Goal: Navigation & Orientation: Find specific page/section

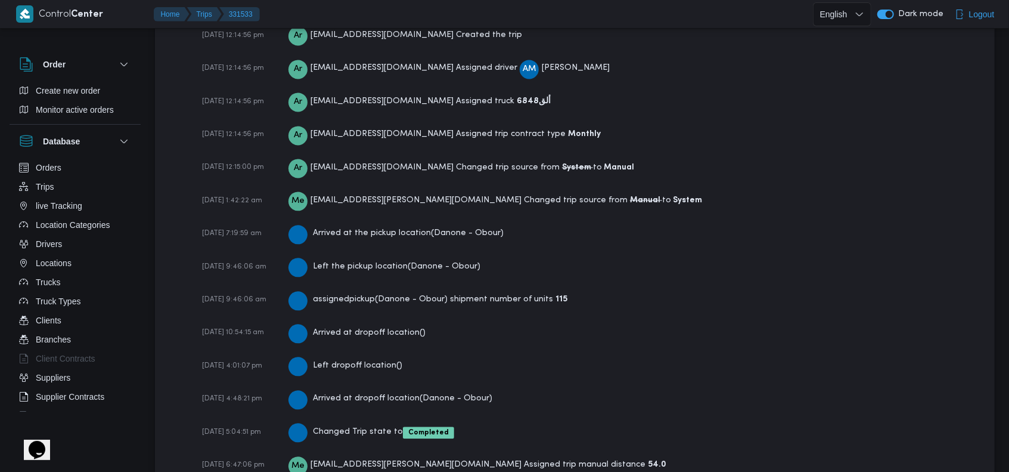
scroll to position [1756, 0]
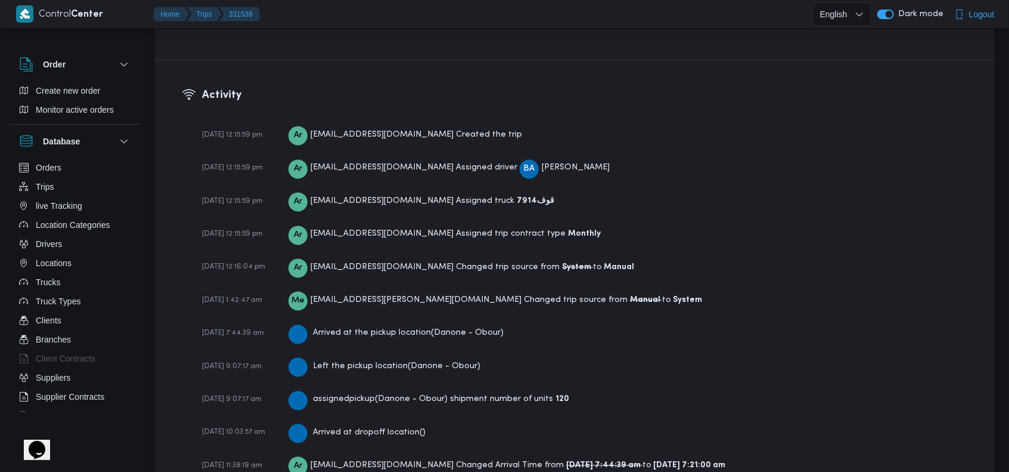
scroll to position [1789, 0]
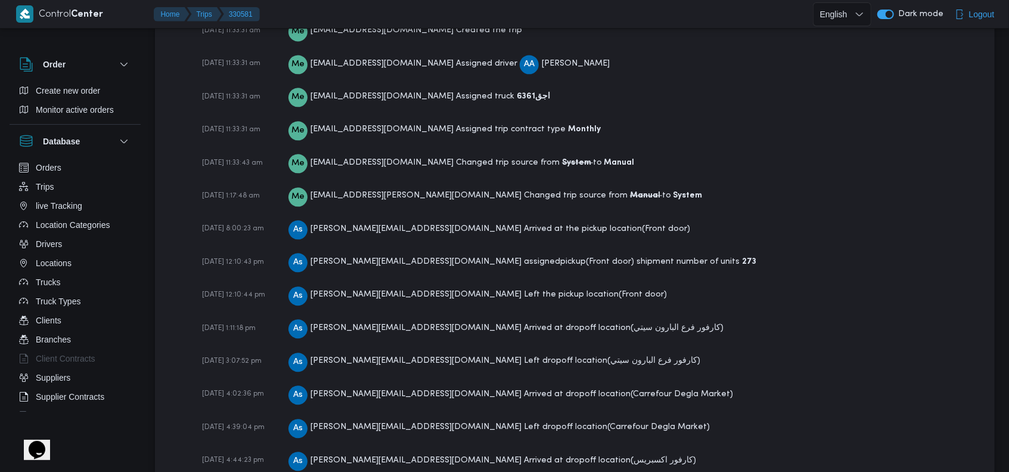
scroll to position [1965, 0]
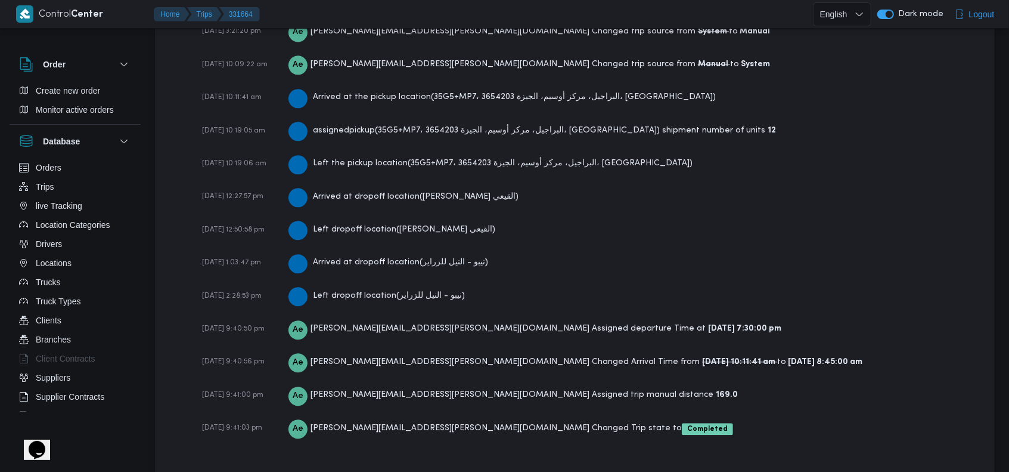
scroll to position [1888, 0]
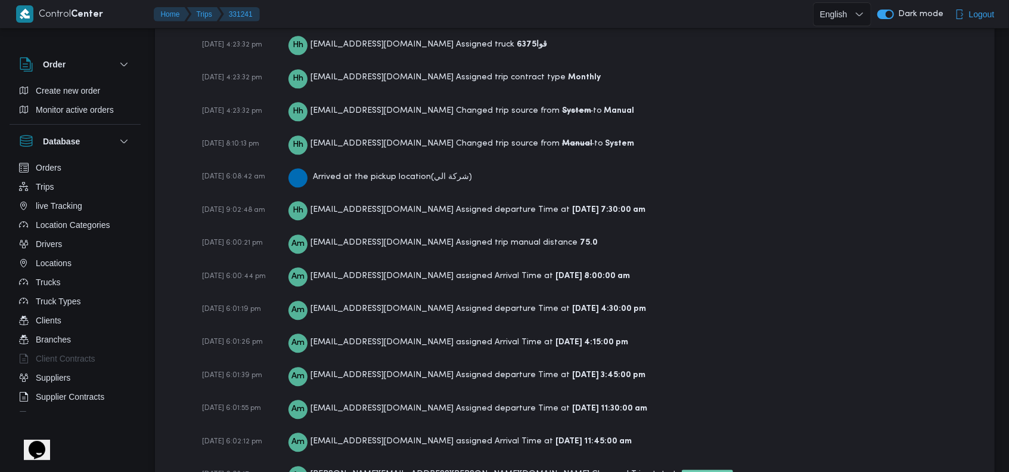
scroll to position [1965, 0]
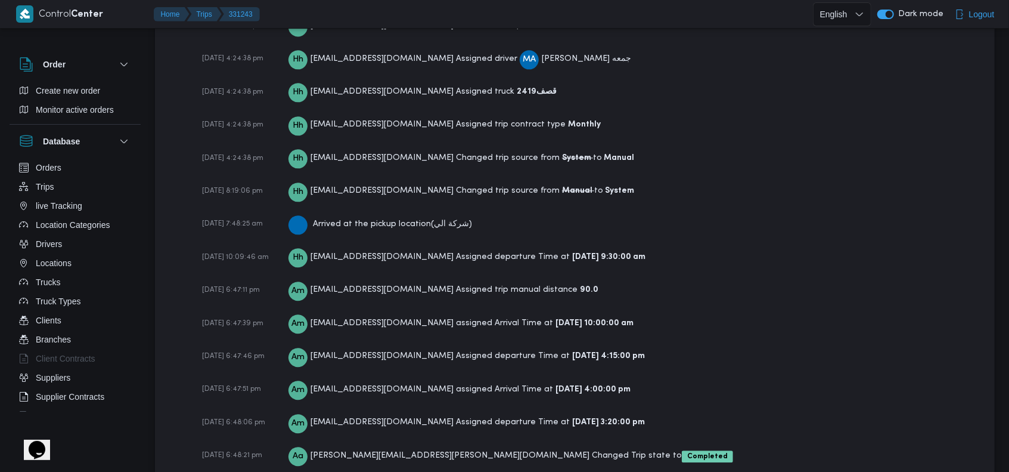
scroll to position [1866, 0]
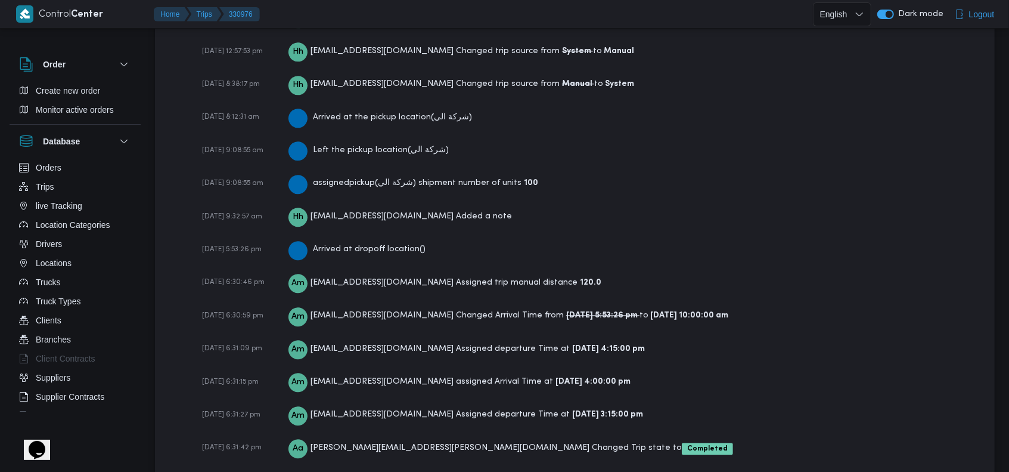
scroll to position [1968, 0]
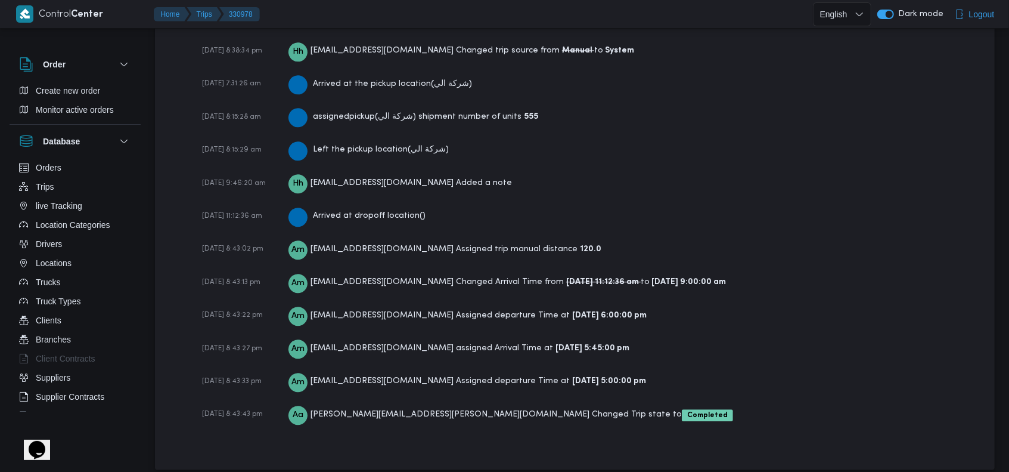
scroll to position [1968, 0]
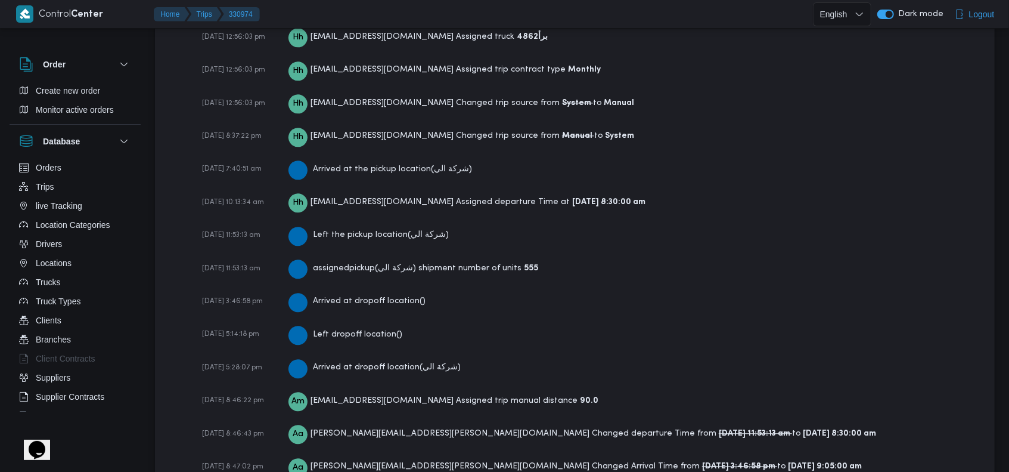
scroll to position [1876, 0]
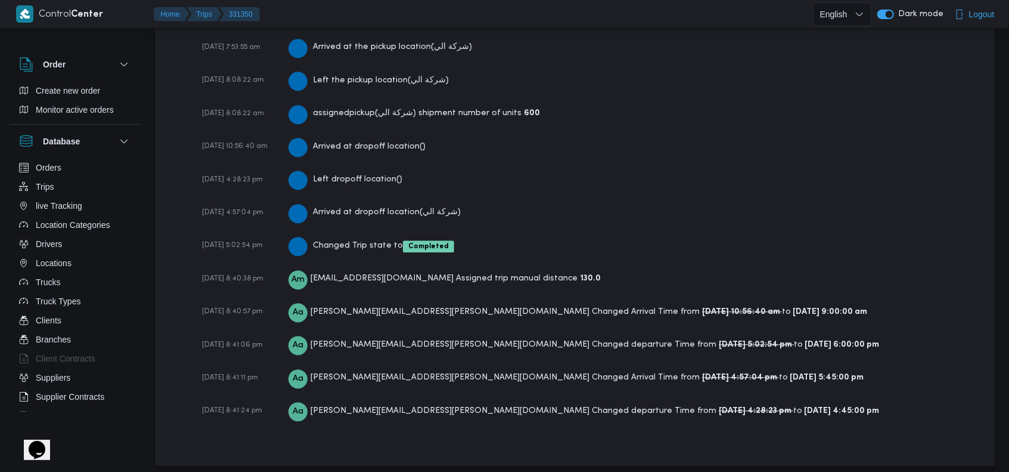
scroll to position [2136, 0]
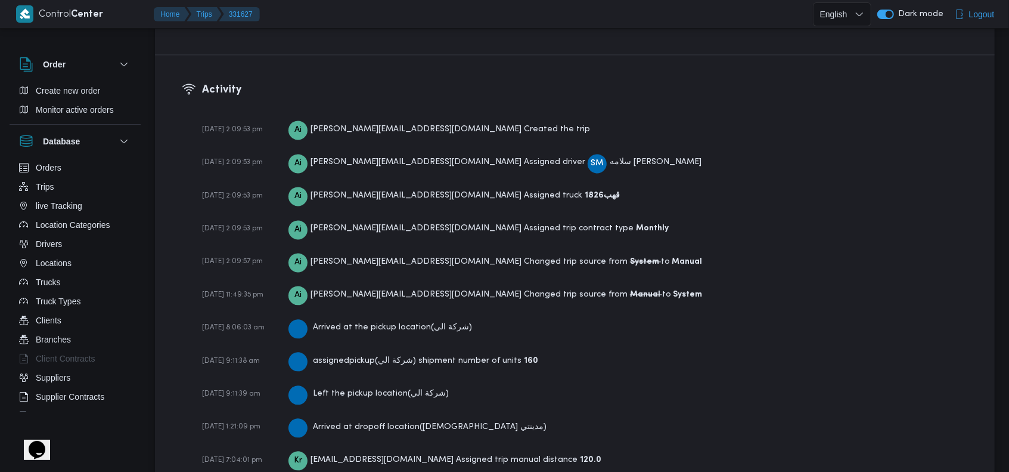
scroll to position [1722, 0]
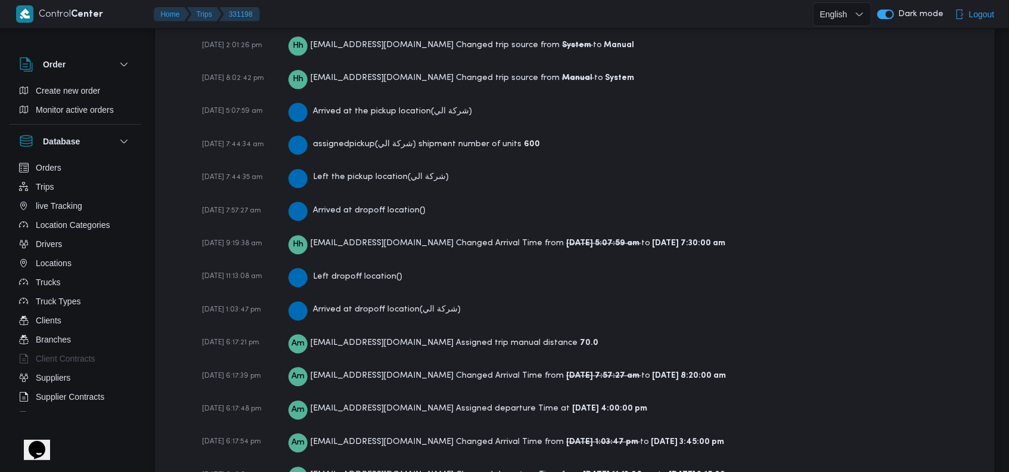
scroll to position [2035, 0]
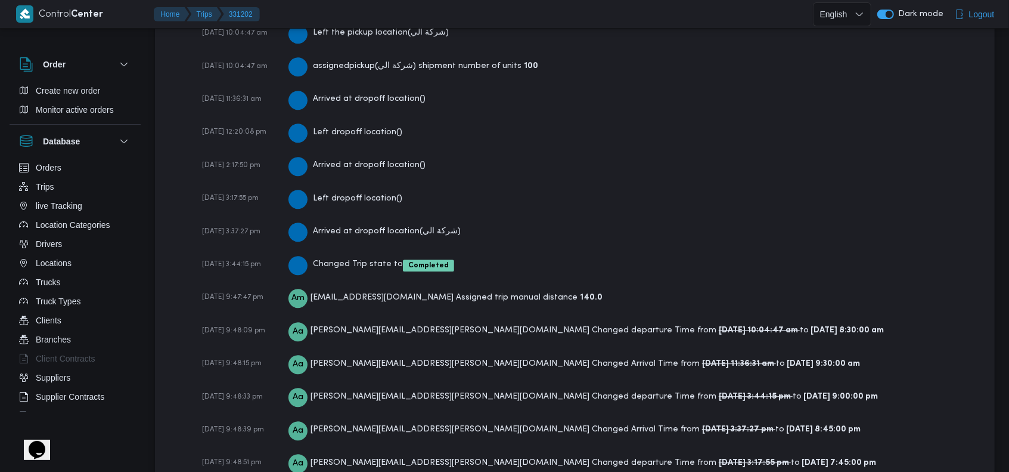
scroll to position [2202, 0]
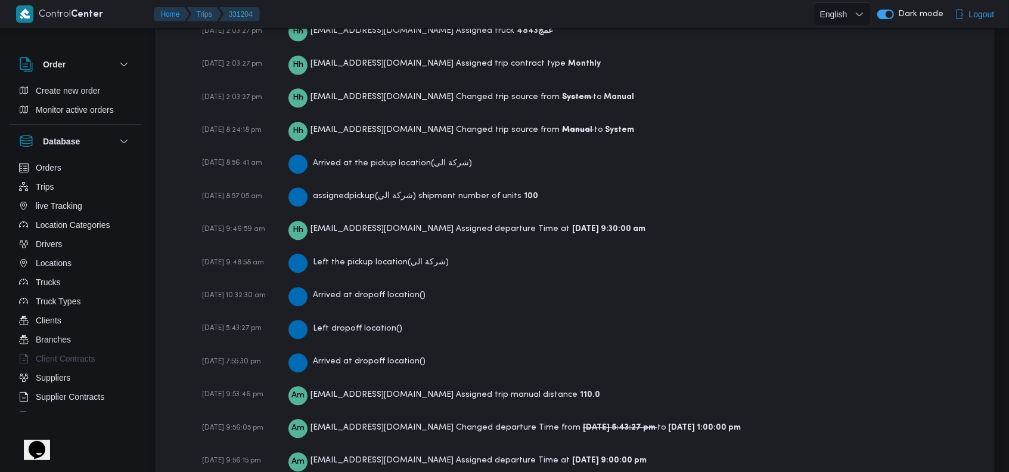
scroll to position [2066, 0]
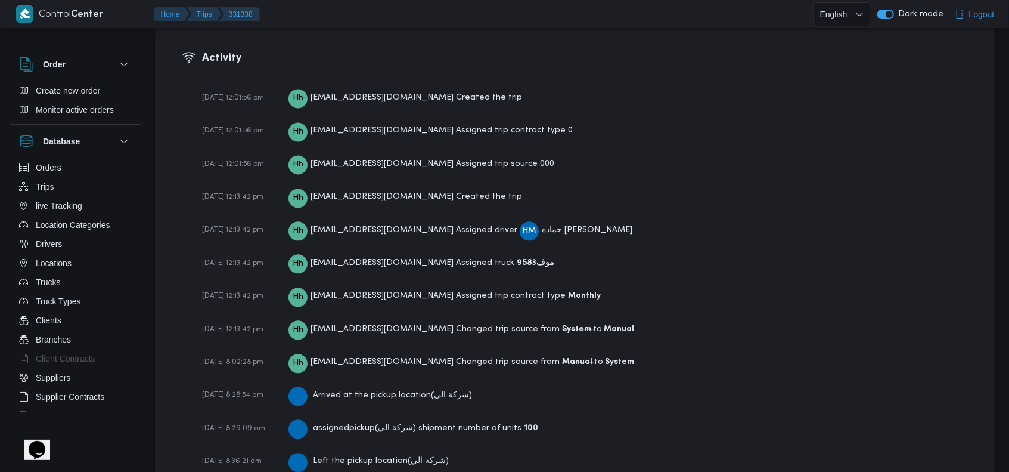
scroll to position [1968, 0]
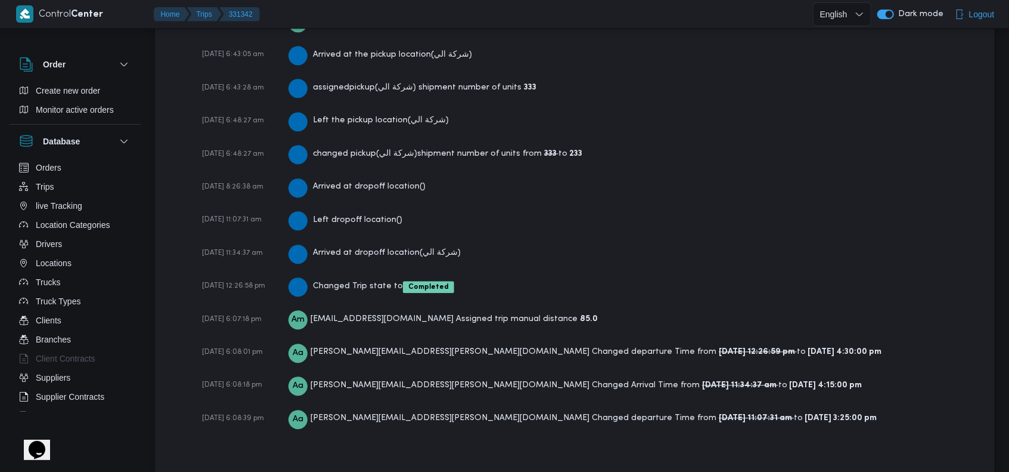
scroll to position [2002, 0]
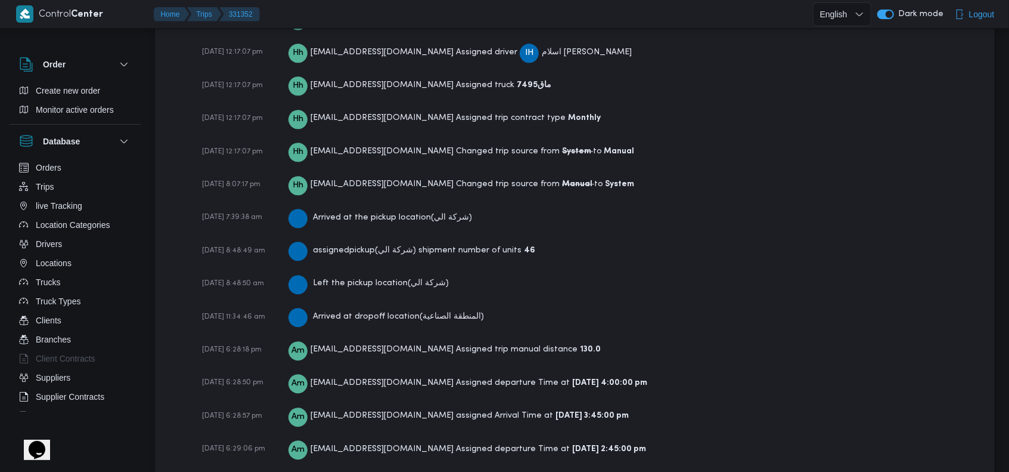
scroll to position [1908, 0]
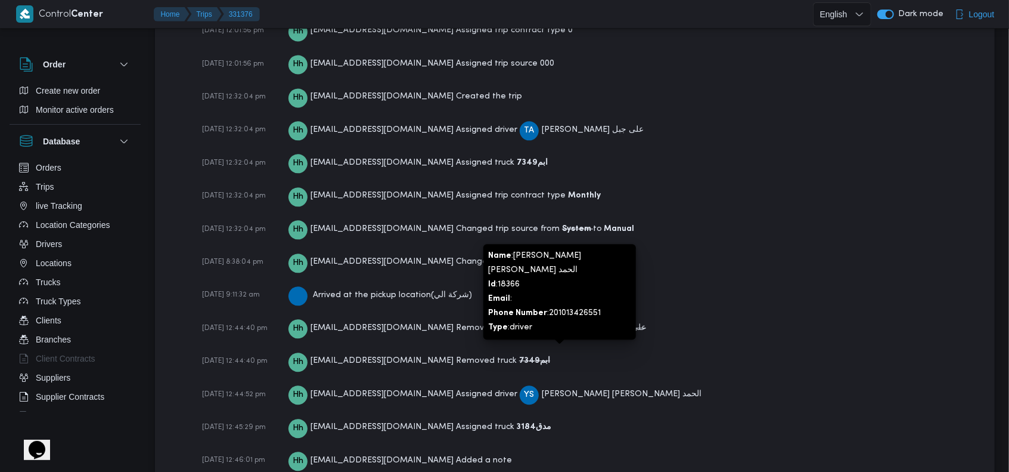
scroll to position [1748, 0]
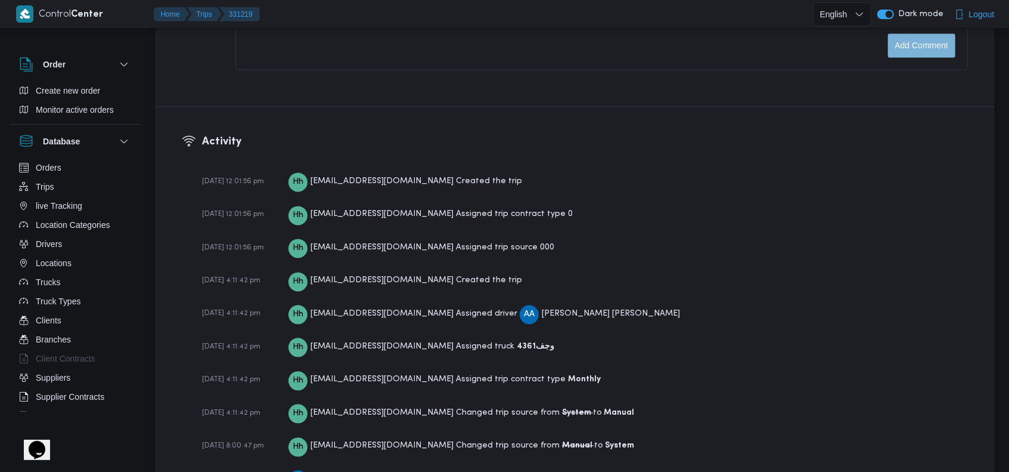
scroll to position [1866, 0]
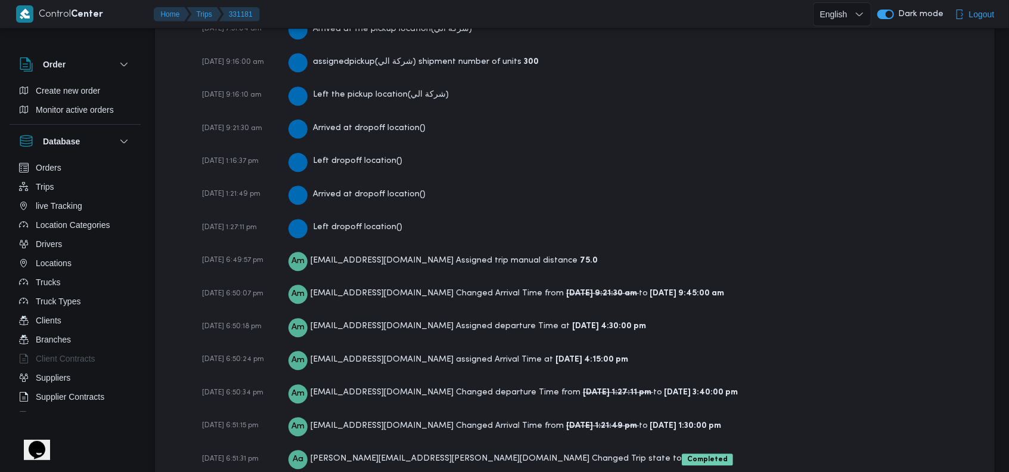
scroll to position [2101, 0]
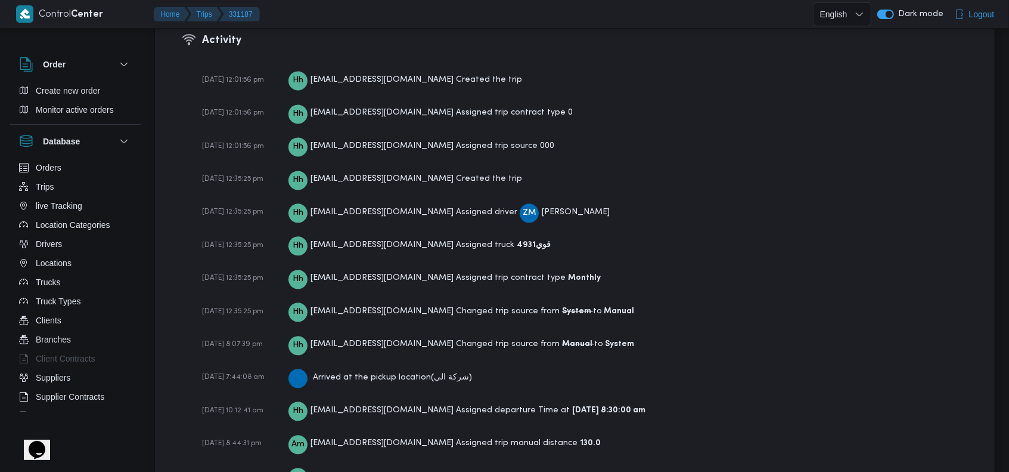
scroll to position [1866, 0]
